Goal: Find specific page/section: Find specific page/section

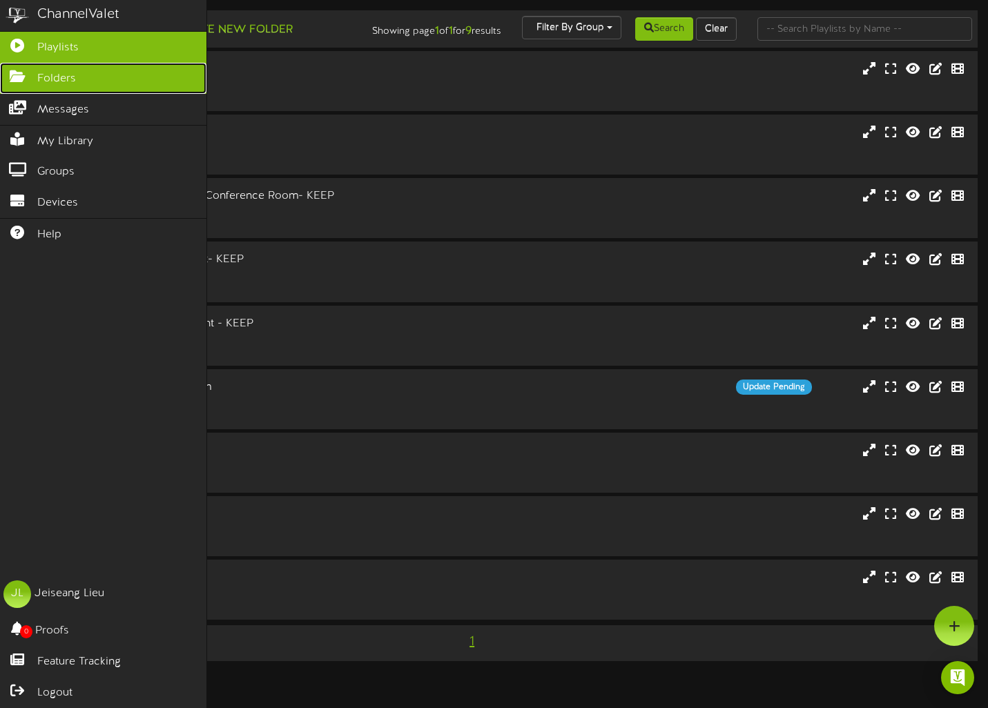
click at [14, 79] on icon at bounding box center [17, 75] width 35 height 10
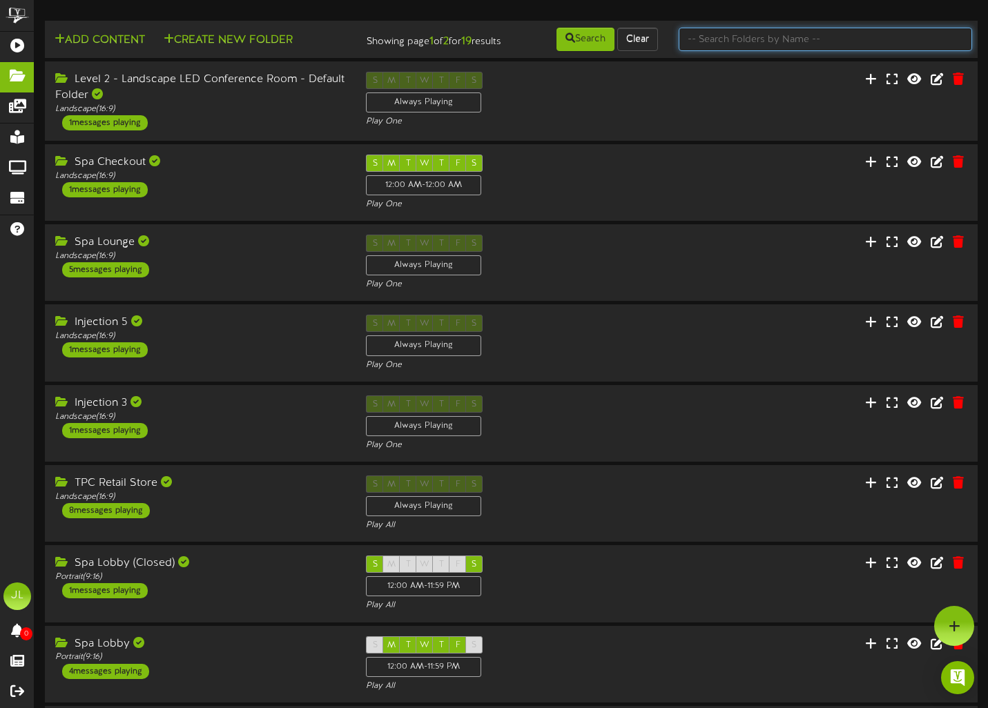
click at [738, 41] on input "text" at bounding box center [824, 39] width 293 height 23
type input "r"
type input "right"
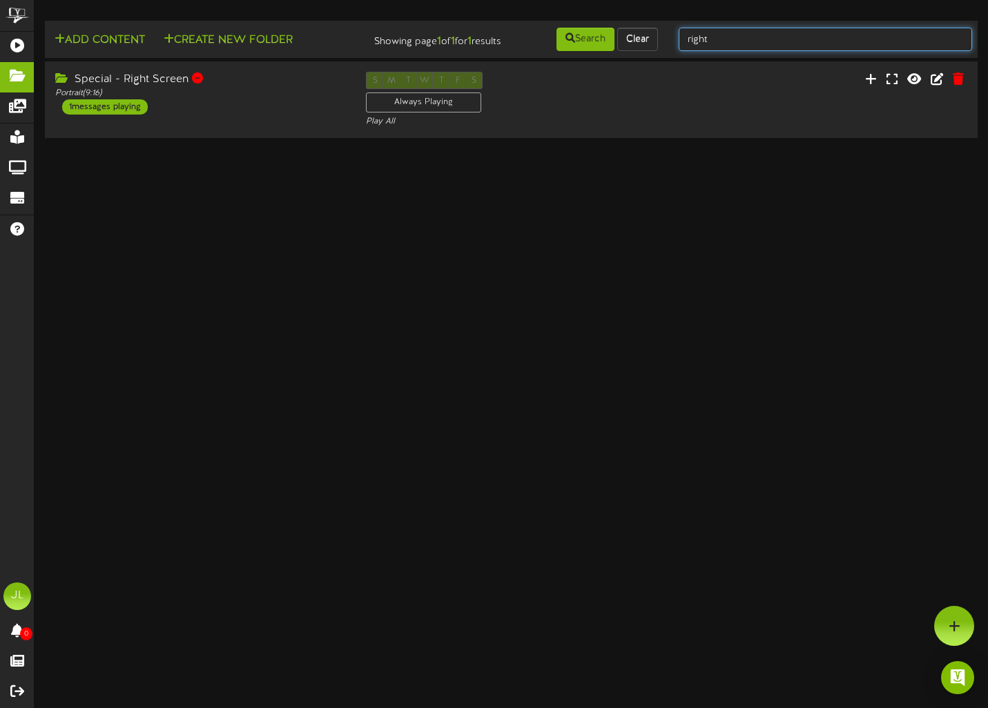
drag, startPoint x: 696, startPoint y: 30, endPoint x: 611, endPoint y: 26, distance: 85.0
click at [611, 26] on td "Add Content Create New Folder Showing page 1 of 1 for 1 results Search Clear ri…" at bounding box center [511, 39] width 932 height 37
click at [745, 37] on input "clinic'" at bounding box center [824, 39] width 293 height 23
type input "clinic"
